Goal: Task Accomplishment & Management: Manage account settings

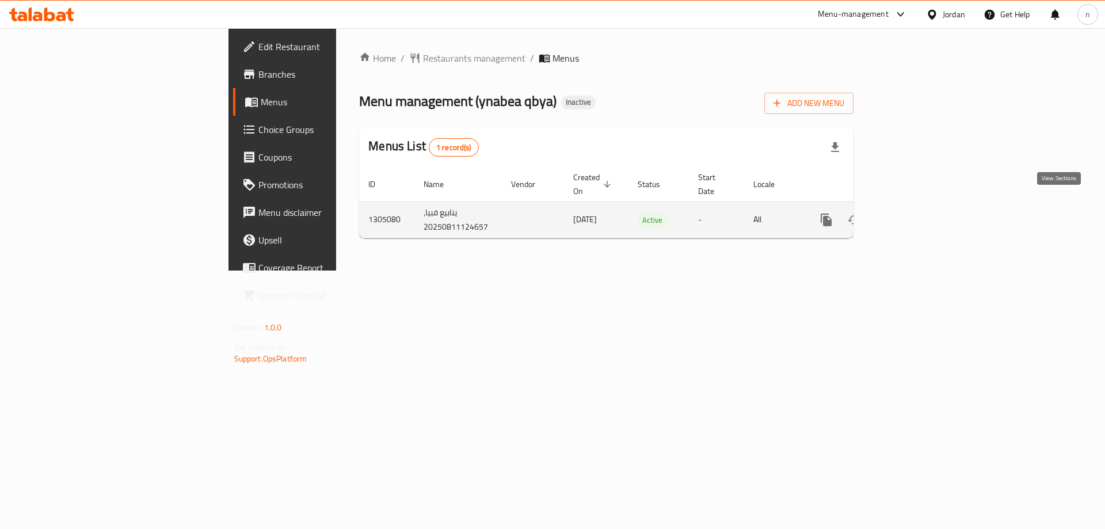
click at [916, 213] on icon "enhanced table" at bounding box center [909, 220] width 14 height 14
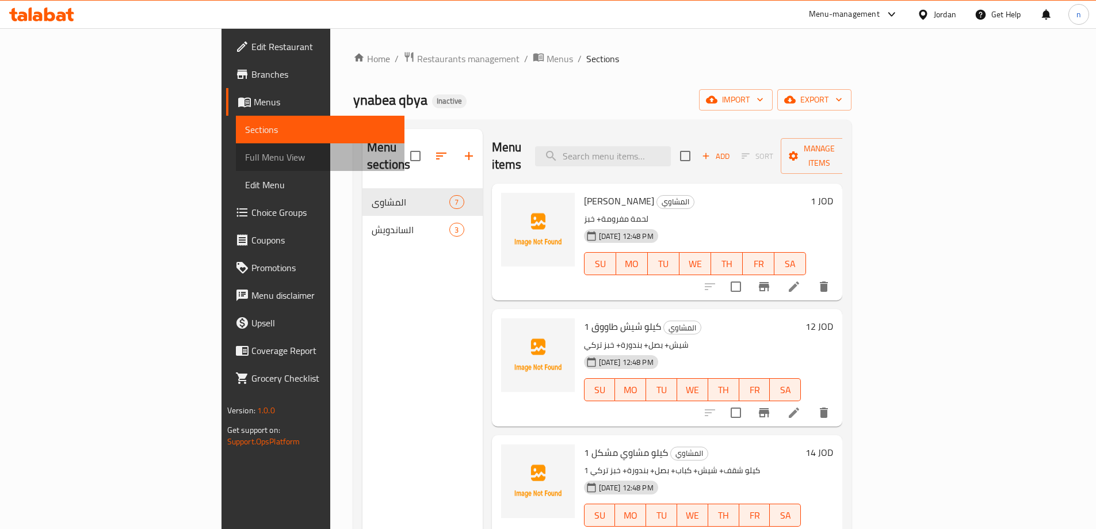
click at [245, 162] on span "Full Menu View" at bounding box center [320, 157] width 150 height 14
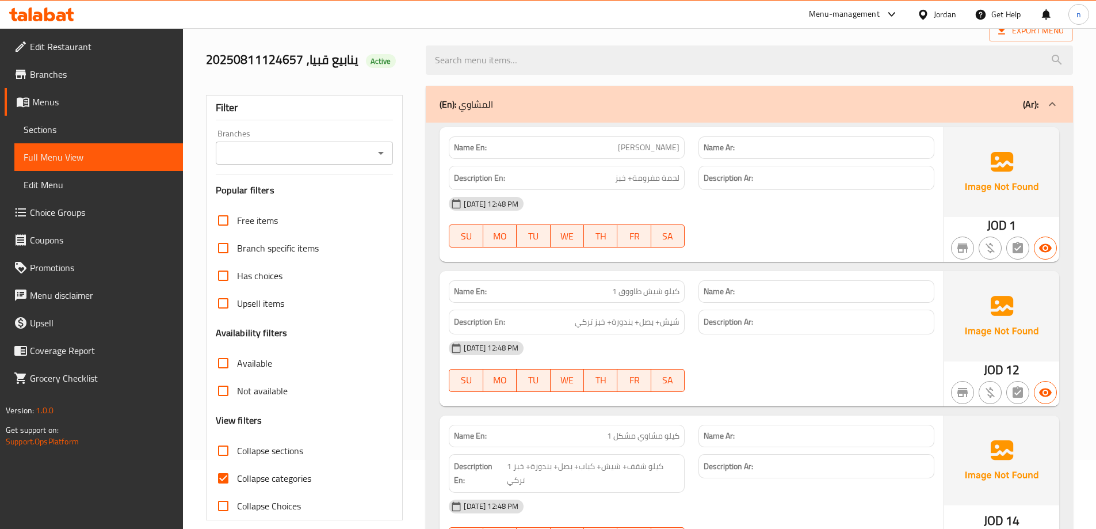
scroll to position [230, 0]
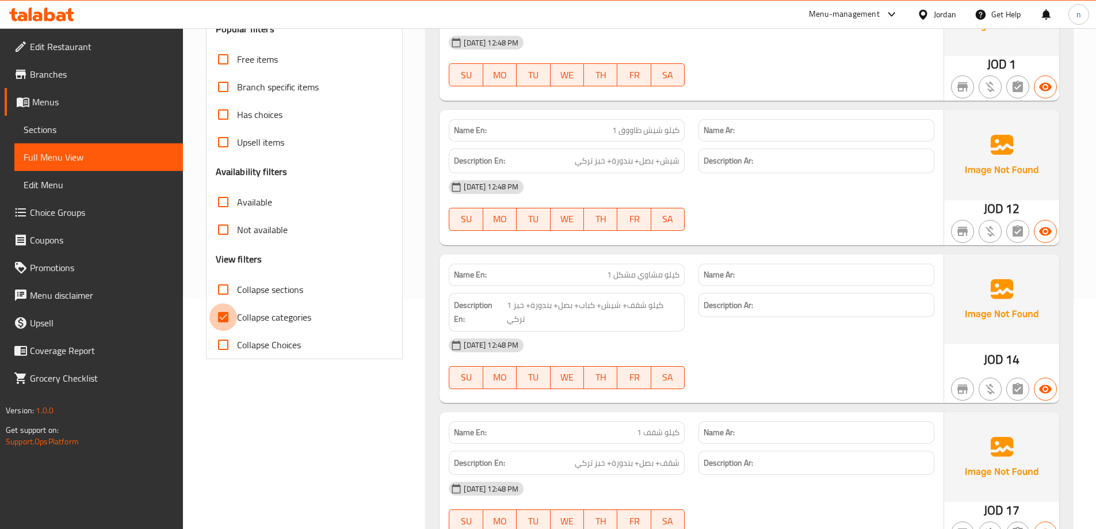
click at [227, 311] on input "Collapse categories" at bounding box center [223, 317] width 28 height 28
checkbox input "false"
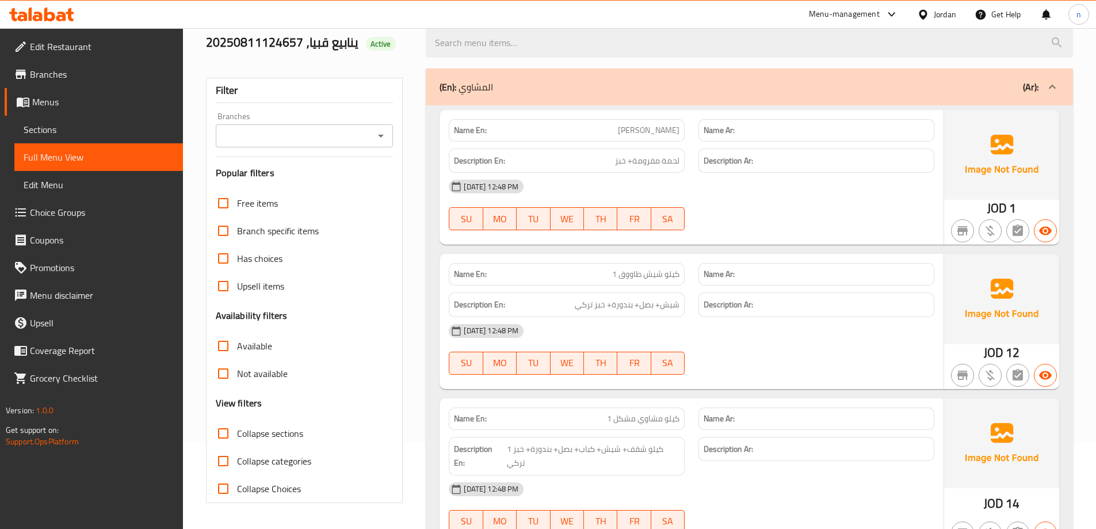
scroll to position [0, 0]
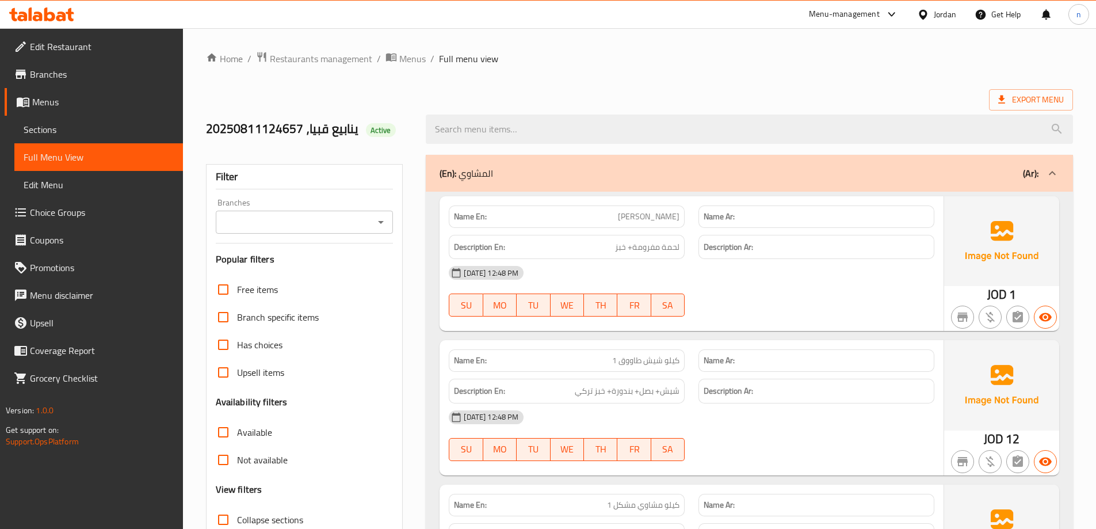
click at [37, 124] on span "Sections" at bounding box center [99, 130] width 150 height 14
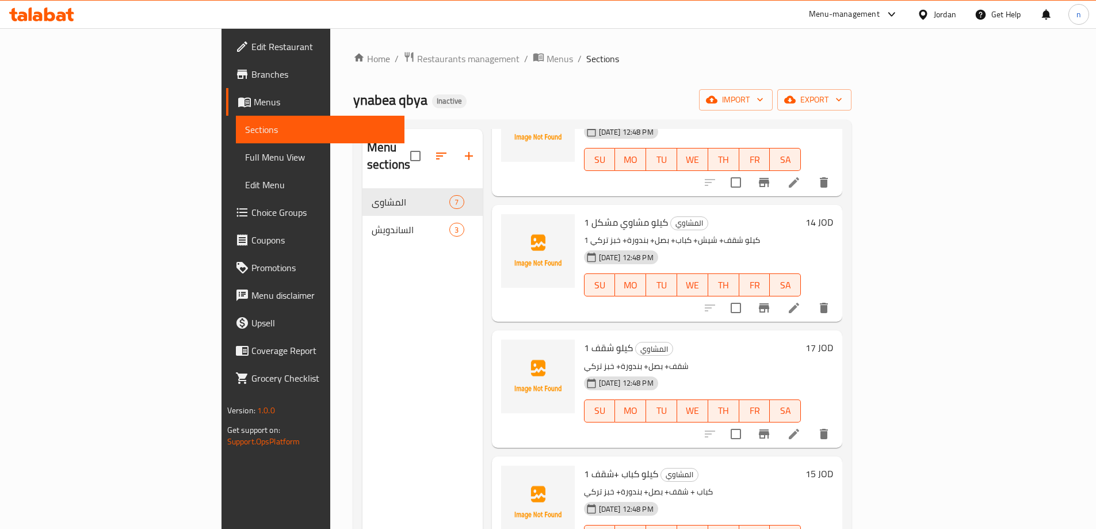
scroll to position [380, 0]
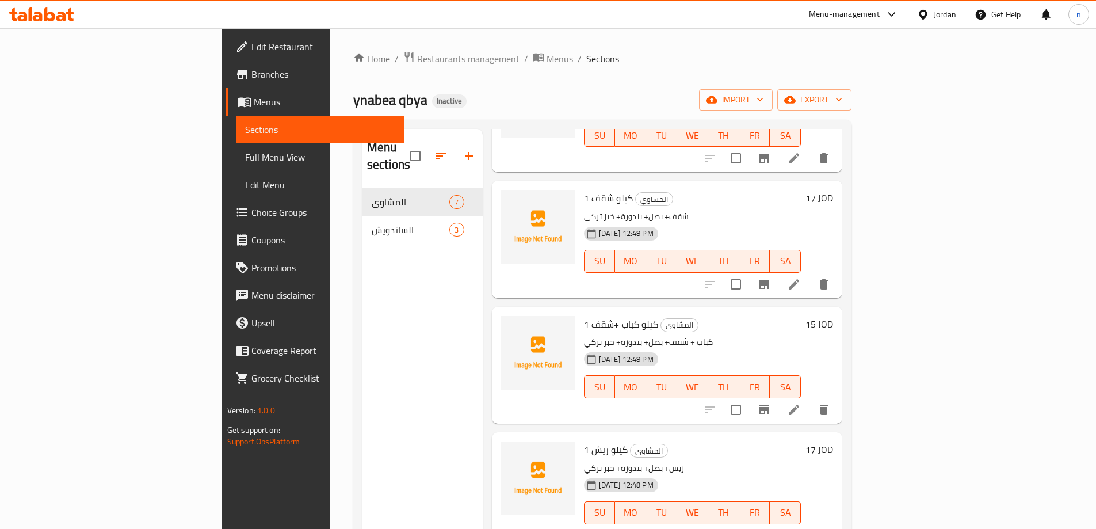
click at [254, 100] on span "Menus" at bounding box center [325, 102] width 142 height 14
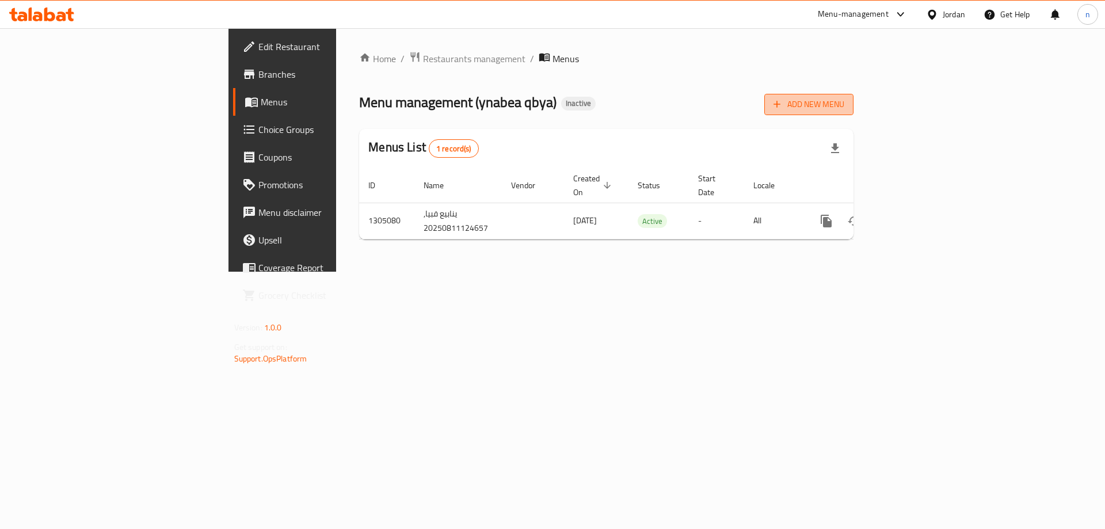
click at [844, 97] on span "Add New Menu" at bounding box center [808, 104] width 71 height 14
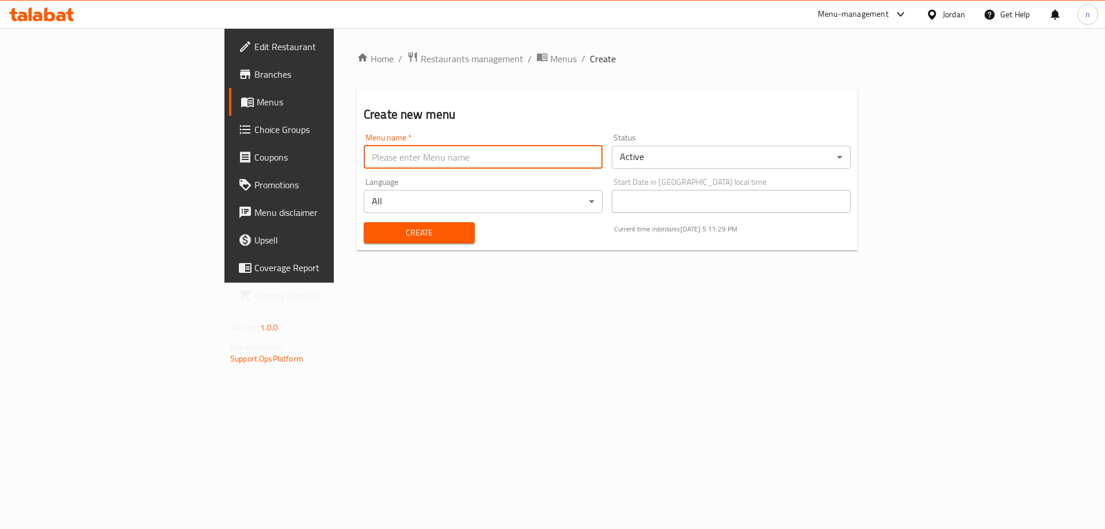
click at [364, 153] on input "text" at bounding box center [483, 157] width 239 height 23
type input "11/8"
click at [364, 222] on button "Create" at bounding box center [419, 232] width 111 height 21
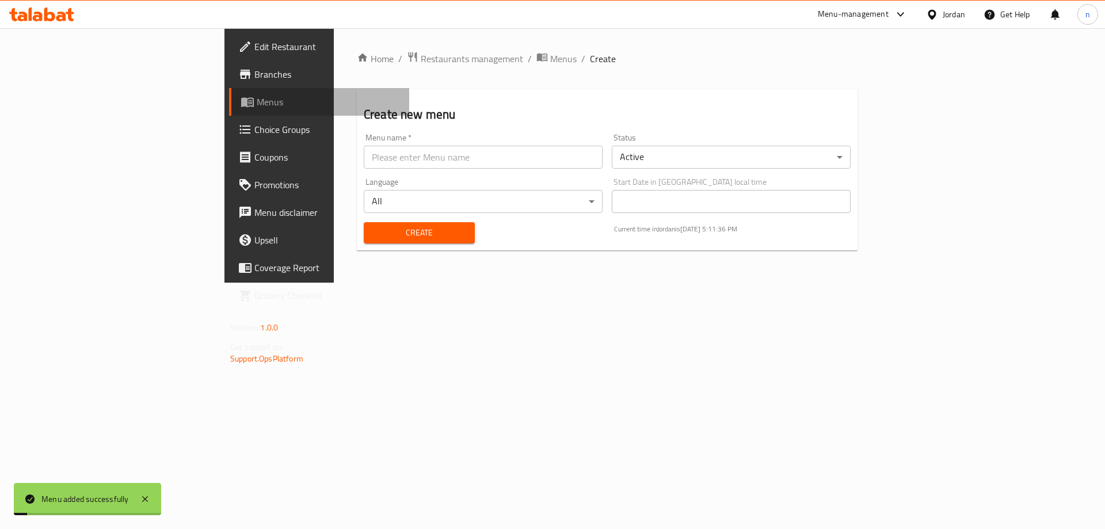
click at [257, 102] on span "Menus" at bounding box center [328, 102] width 143 height 14
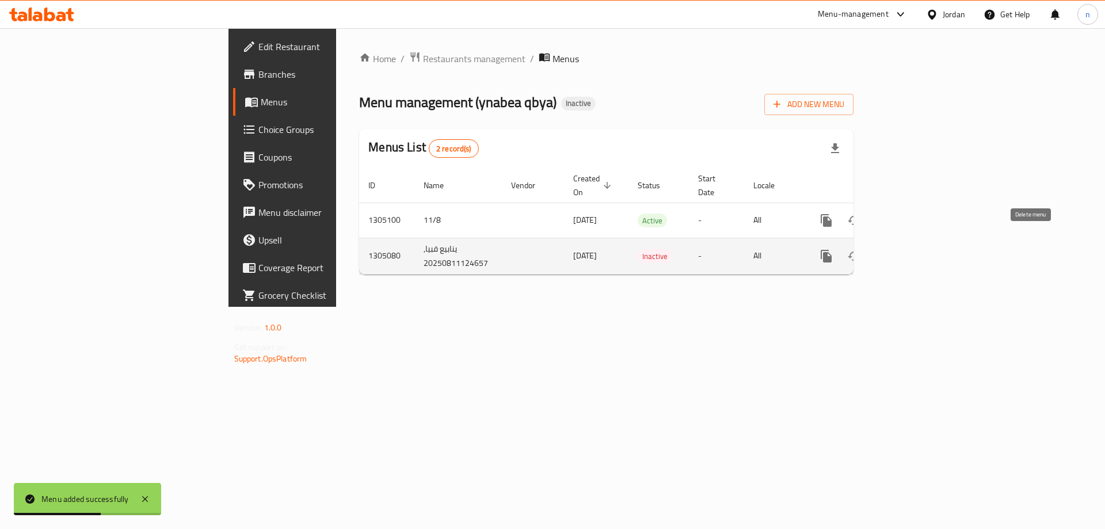
click at [889, 249] on icon "enhanced table" at bounding box center [882, 256] width 14 height 14
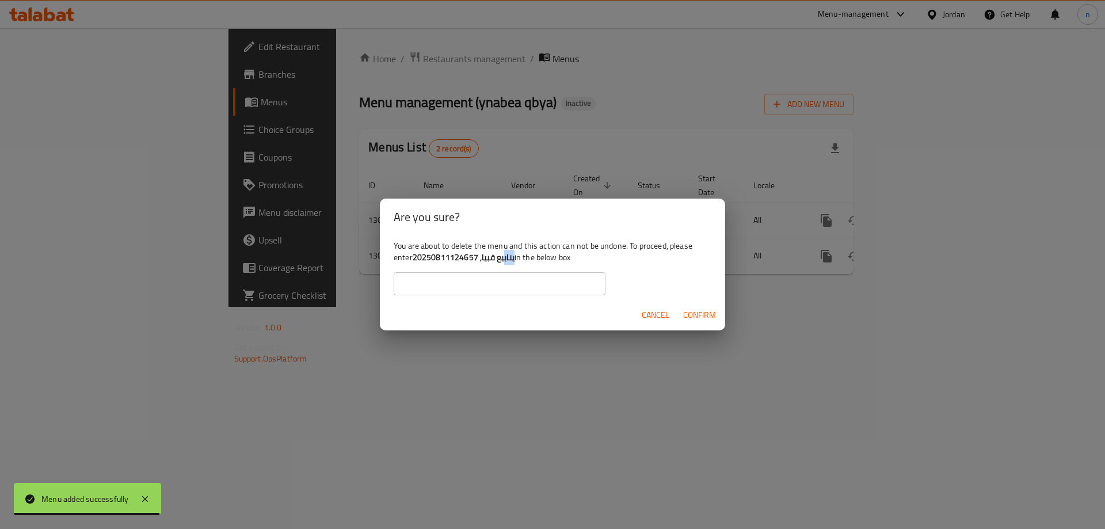
drag, startPoint x: 413, startPoint y: 260, endPoint x: 504, endPoint y: 258, distance: 90.4
click at [504, 258] on div "You are about to delete the menu and this action can not be undone. To proceed,…" at bounding box center [552, 267] width 345 height 64
click at [503, 258] on b "ينابيع قبيا, 20250811124657" at bounding box center [464, 257] width 102 height 15
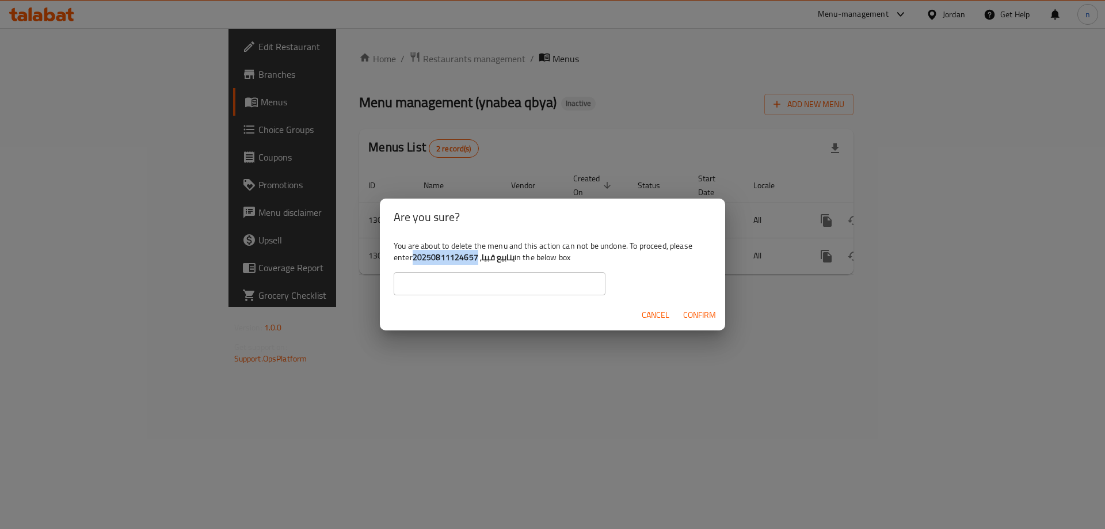
drag, startPoint x: 513, startPoint y: 258, endPoint x: 416, endPoint y: 259, distance: 97.3
click at [416, 259] on b "ينابيع قبيا, 20250811124657" at bounding box center [464, 257] width 102 height 15
click at [494, 261] on b "ينابيع قبيا, 20250811124657" at bounding box center [464, 257] width 102 height 15
click at [507, 261] on b "ينابيع قبيا, 20250811124657" at bounding box center [464, 257] width 102 height 15
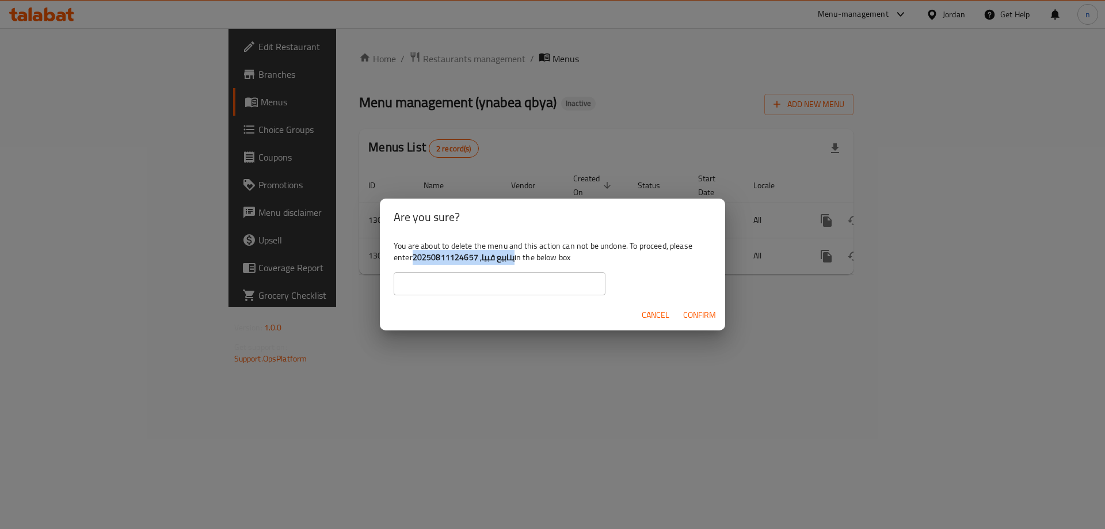
drag, startPoint x: 513, startPoint y: 258, endPoint x: 413, endPoint y: 256, distance: 99.6
click at [413, 256] on div "You are about to delete the menu and this action can not be undone. To proceed,…" at bounding box center [552, 267] width 345 height 64
copy b "ينابيع قبيا, 20250811124657"
click at [429, 289] on input "text" at bounding box center [500, 283] width 212 height 23
paste input "ينابيع قبيا, 20250811124657"
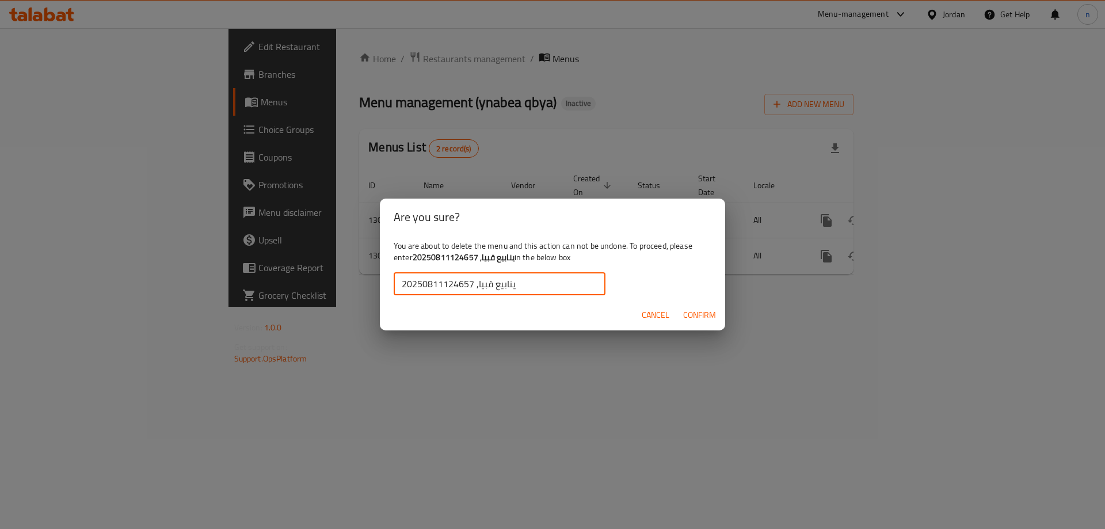
type input "ينابيع قبيا, 20250811124657"
click at [711, 318] on span "Confirm" at bounding box center [699, 315] width 33 height 14
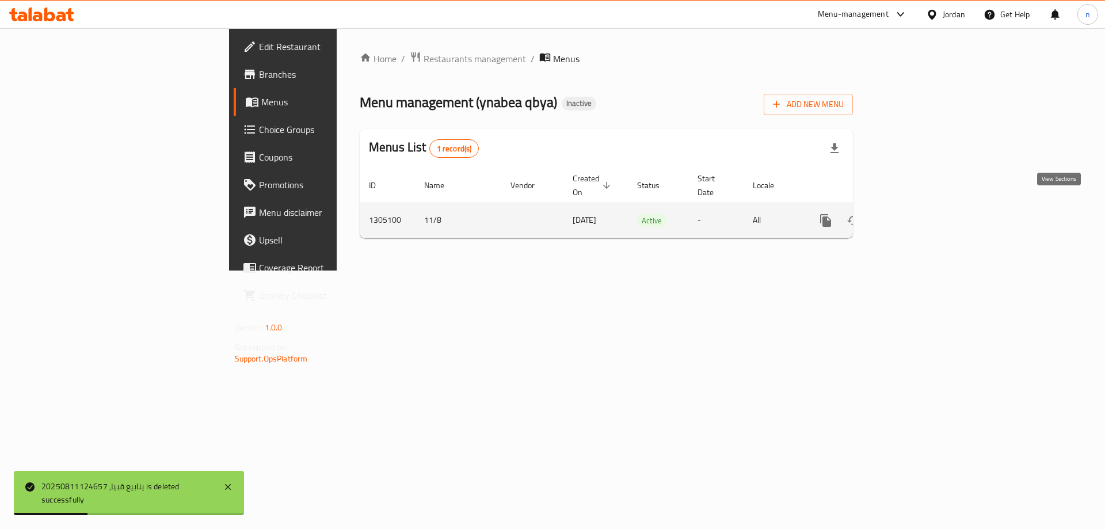
click at [923, 212] on link "enhanced table" at bounding box center [909, 221] width 28 height 28
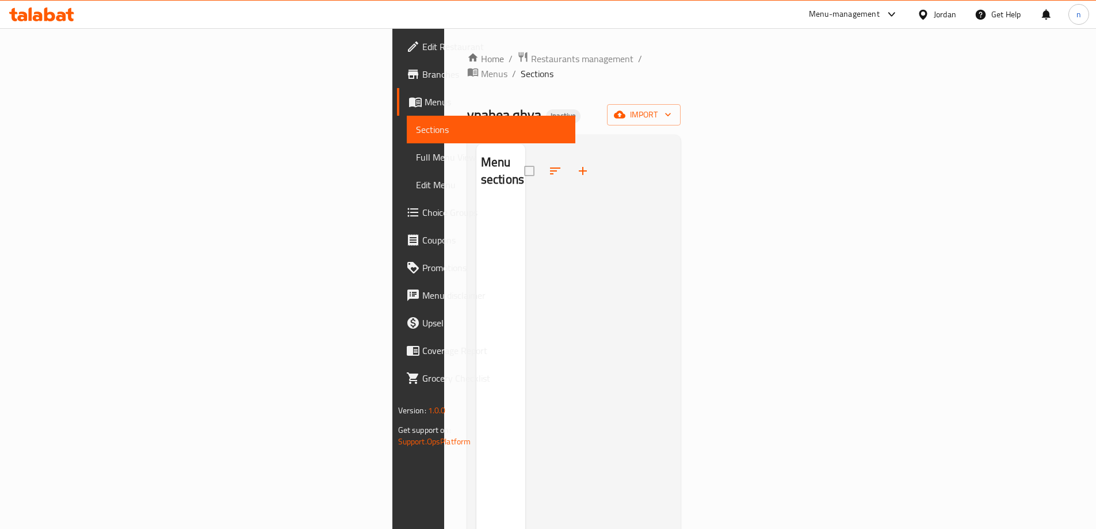
click at [672, 226] on div at bounding box center [598, 408] width 147 height 529
